Goal: Transaction & Acquisition: Purchase product/service

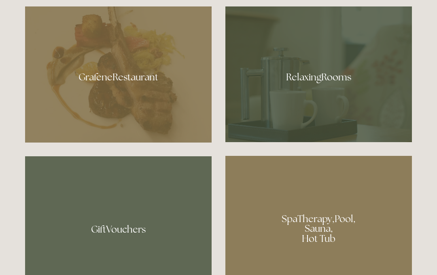
scroll to position [473, 0]
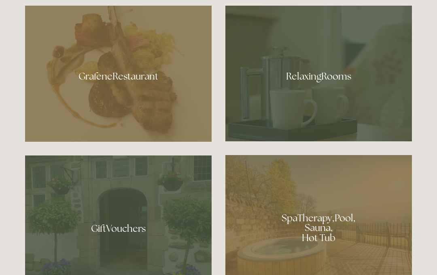
click at [330, 119] on div at bounding box center [318, 74] width 186 height 136
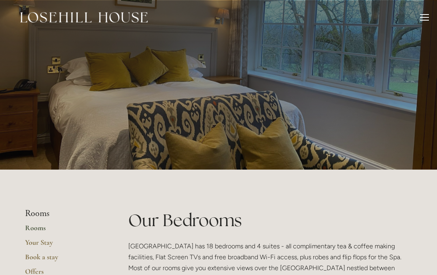
click at [420, 18] on div at bounding box center [424, 18] width 9 height 9
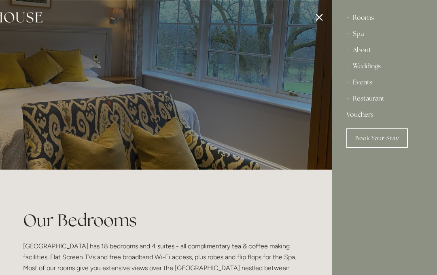
click at [370, 104] on div "Restaurant" at bounding box center [384, 99] width 76 height 16
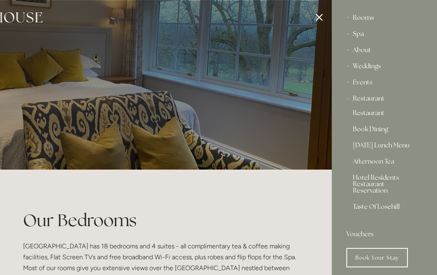
click at [381, 99] on div "Restaurant" at bounding box center [384, 99] width 76 height 16
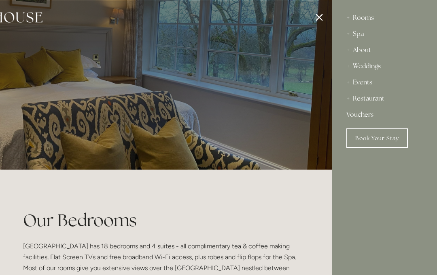
click at [379, 107] on link "Vouchers" at bounding box center [384, 115] width 76 height 16
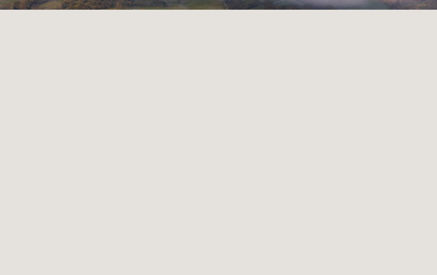
scroll to position [170, 0]
